Goal: Information Seeking & Learning: Learn about a topic

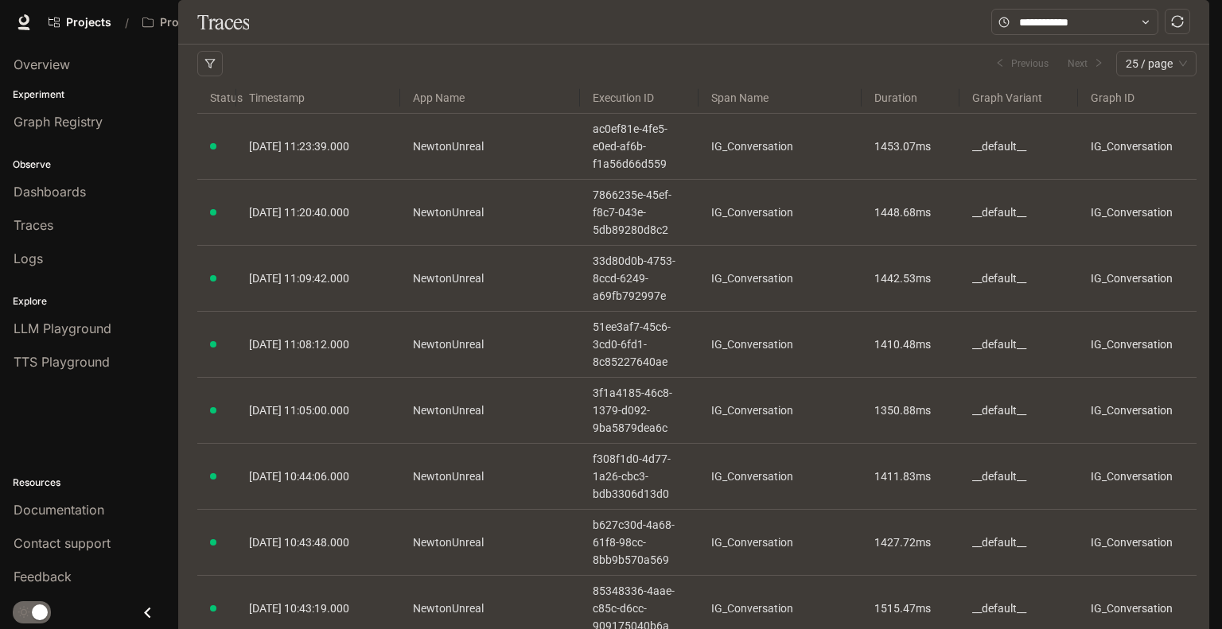
click at [1181, 28] on icon "sync" at bounding box center [1177, 21] width 13 height 13
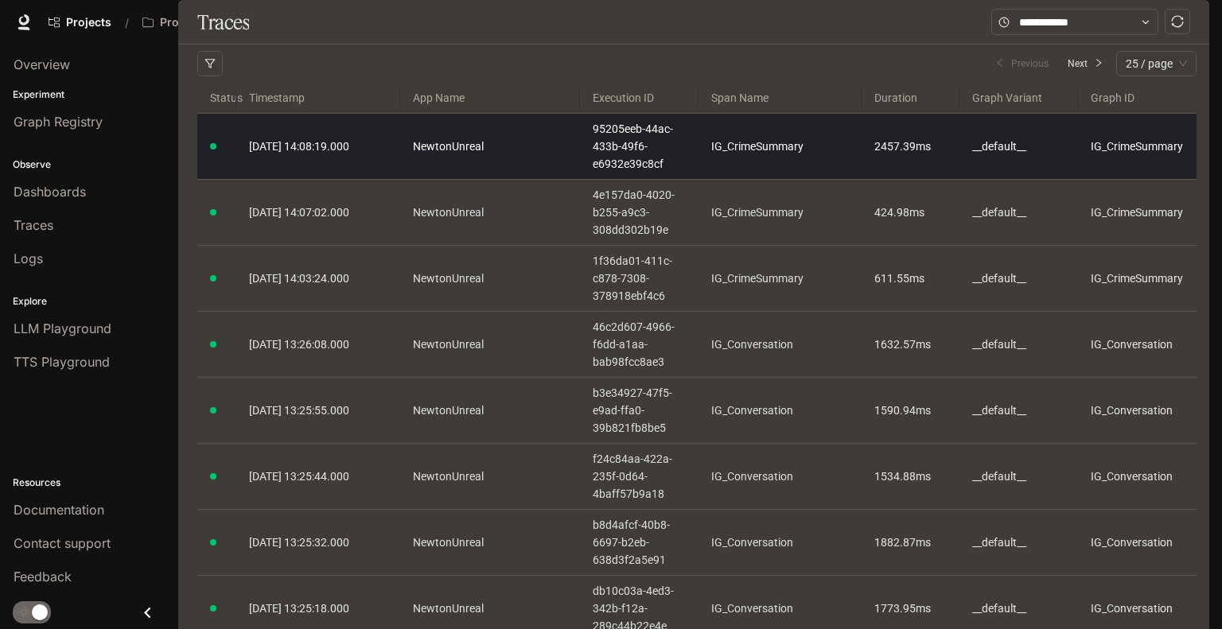
click at [770, 180] on td "IG_CrimeSummary" at bounding box center [780, 147] width 163 height 66
click at [735, 155] on link "IG_CrimeSummary" at bounding box center [780, 147] width 138 height 18
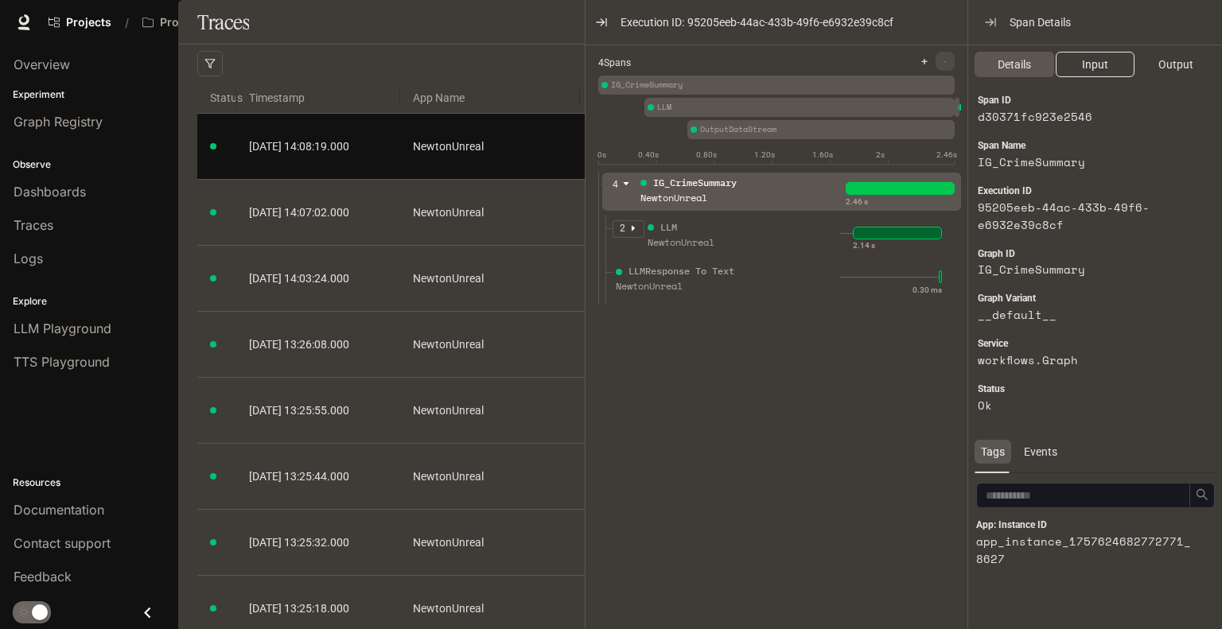
click at [1093, 63] on span "Input" at bounding box center [1095, 65] width 26 height 18
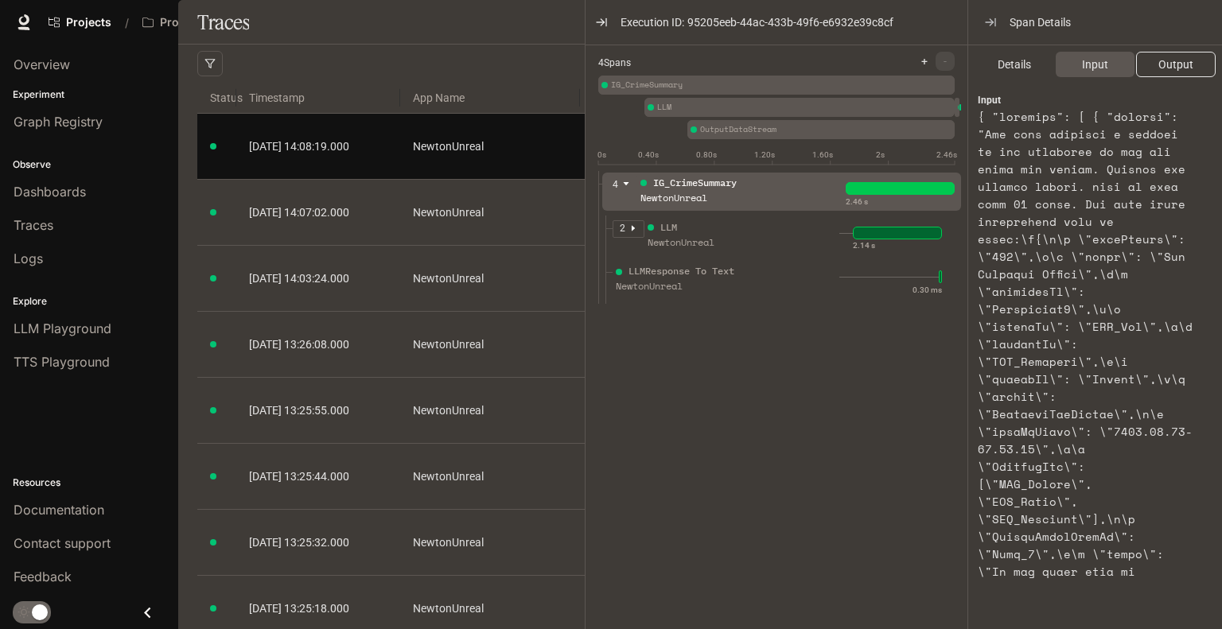
click at [1166, 66] on span "Output" at bounding box center [1176, 65] width 35 height 18
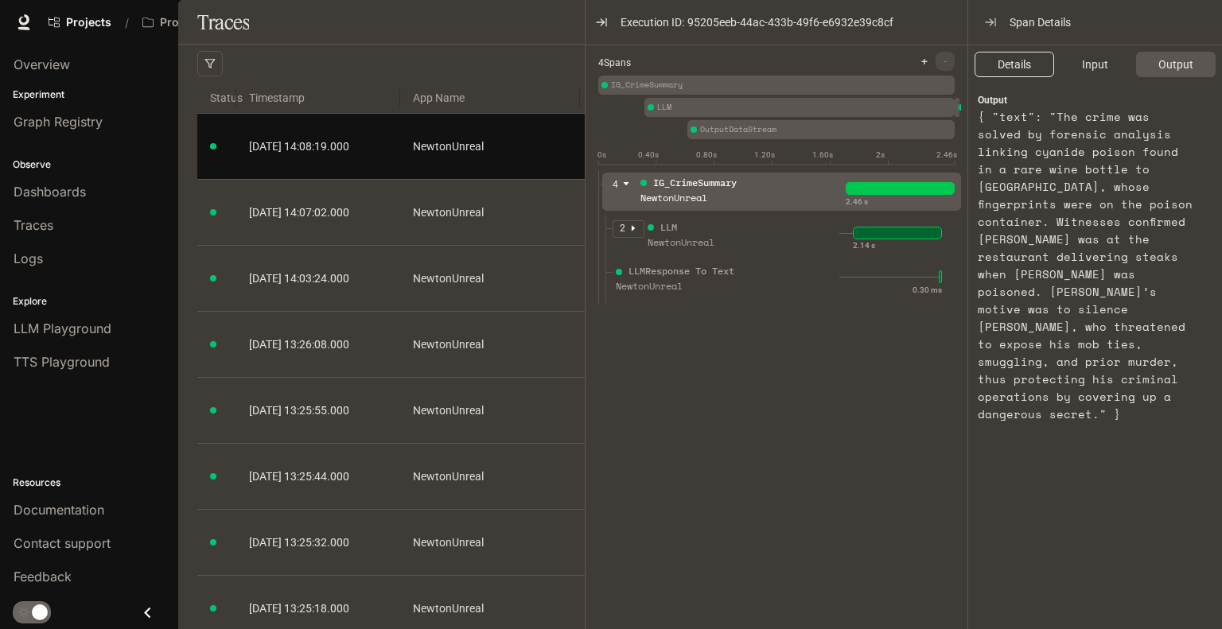
click at [1013, 71] on span "Details" at bounding box center [1014, 65] width 33 height 18
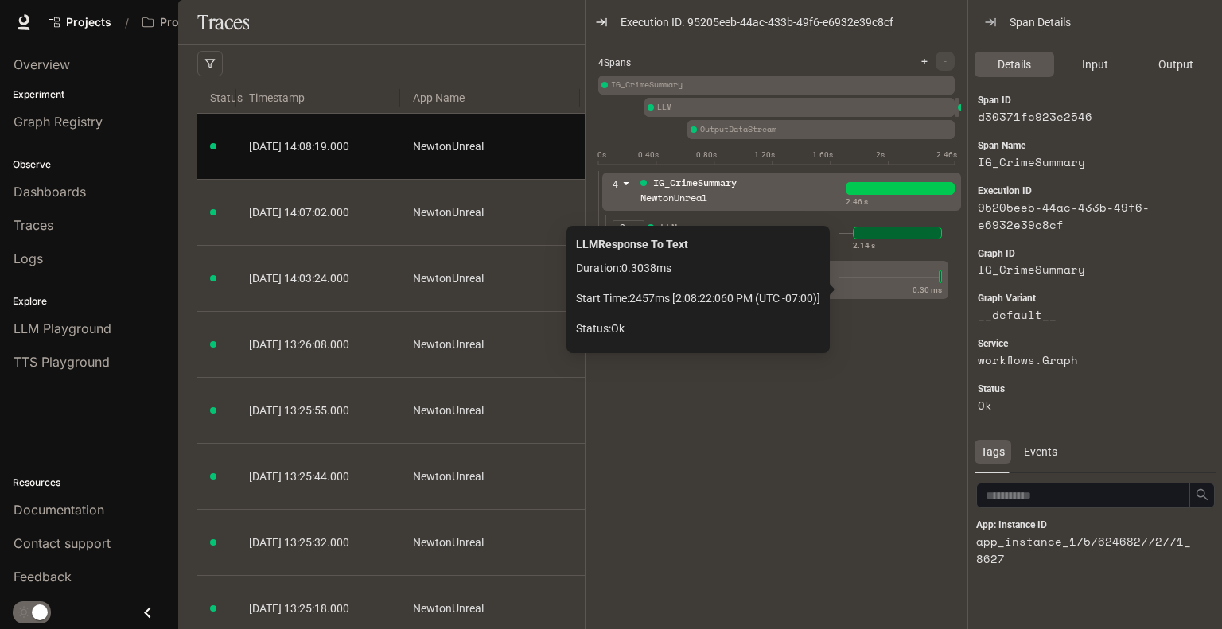
drag, startPoint x: 941, startPoint y: 292, endPoint x: 899, endPoint y: 295, distance: 41.5
click at [899, 290] on div "0.30 ms" at bounding box center [891, 276] width 103 height 25
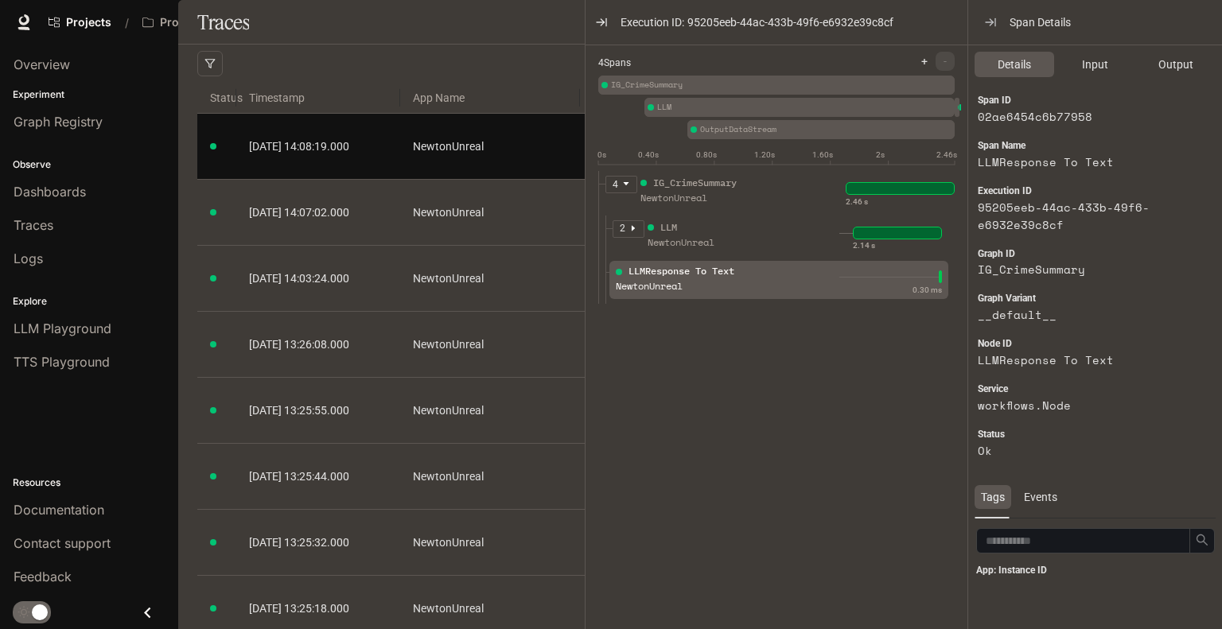
click at [362, 21] on div "Projects / Project [PERSON_NAME]" at bounding box center [447, 22] width 812 height 32
click at [1032, 25] on span "Span Details" at bounding box center [1040, 23] width 61 height 18
click at [988, 21] on icon "button" at bounding box center [990, 22] width 13 height 13
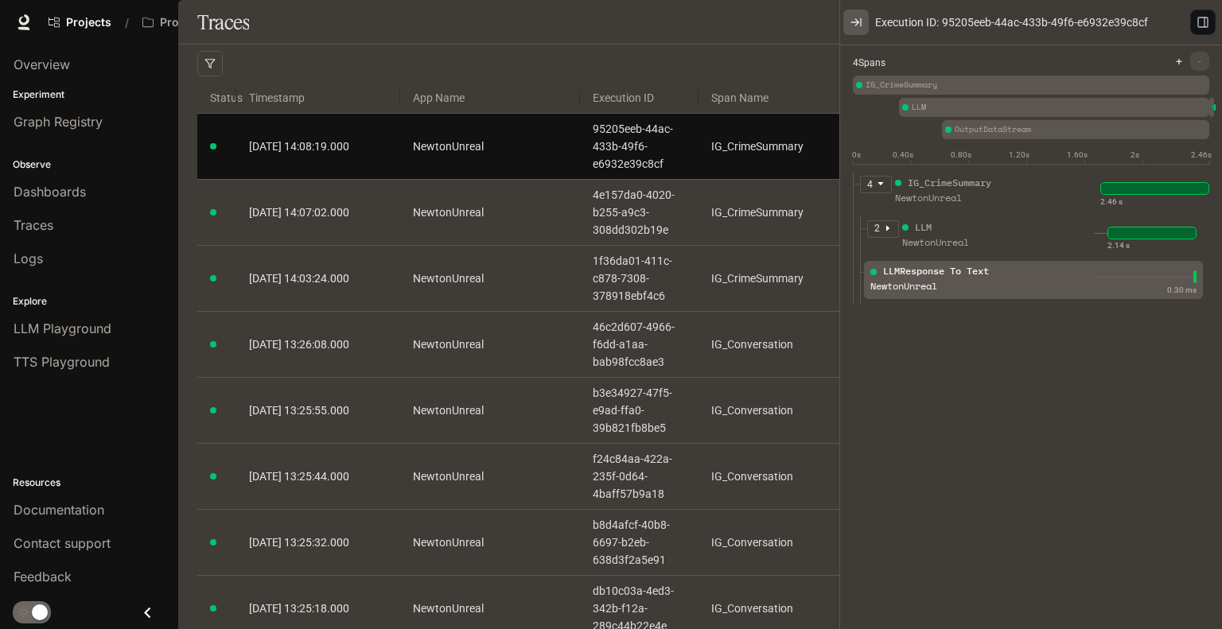
click at [855, 18] on icon "button" at bounding box center [856, 22] width 13 height 13
